Goal: Task Accomplishment & Management: Manage account settings

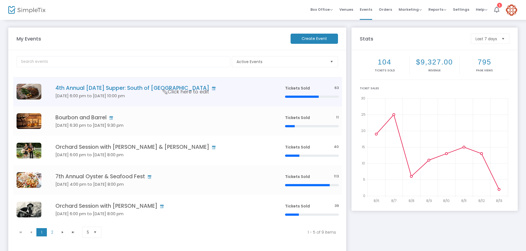
click at [67, 91] on h4 "4th Annual [DATE] Supper: South of [GEOGRAPHIC_DATA]" at bounding box center [161, 88] width 213 height 6
click at [110, 85] on h4 "4th Annual [DATE] Supper: South of [GEOGRAPHIC_DATA]" at bounding box center [161, 88] width 213 height 6
